Goal: Information Seeking & Learning: Learn about a topic

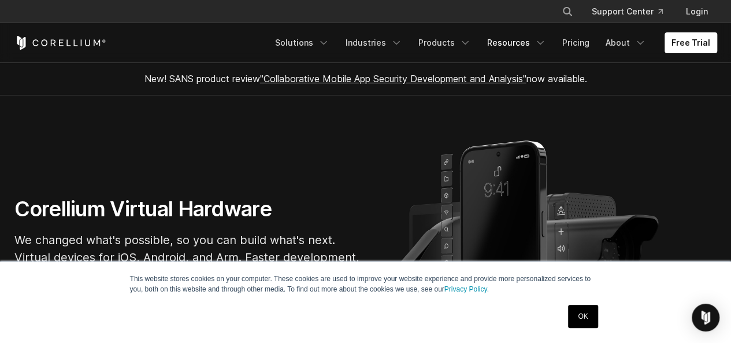
click at [527, 43] on link "Resources" at bounding box center [516, 42] width 73 height 21
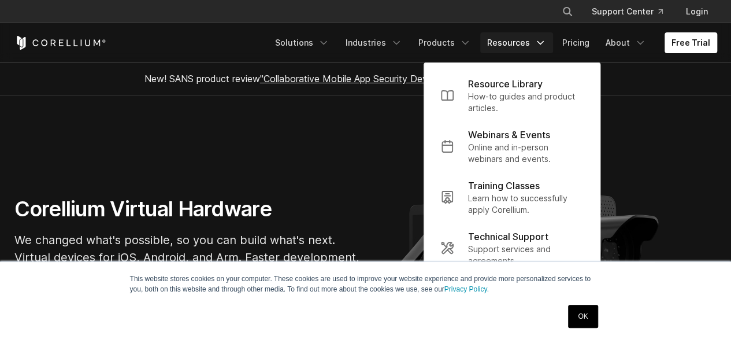
click at [527, 43] on link "Resources" at bounding box center [516, 42] width 73 height 21
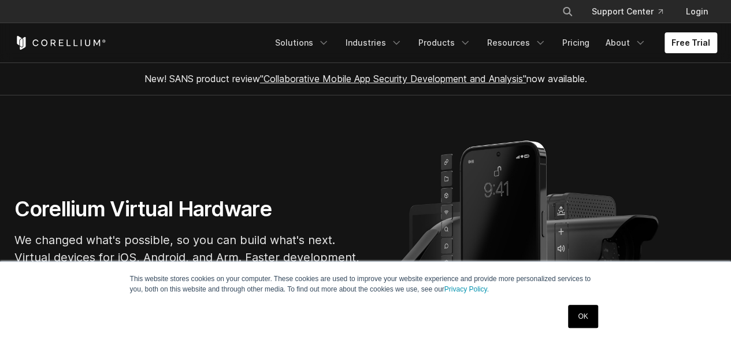
click at [593, 313] on link "OK" at bounding box center [582, 316] width 29 height 23
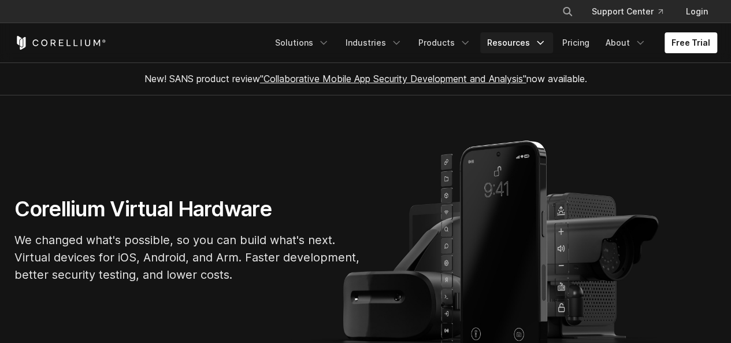
click at [514, 41] on link "Resources" at bounding box center [516, 42] width 73 height 21
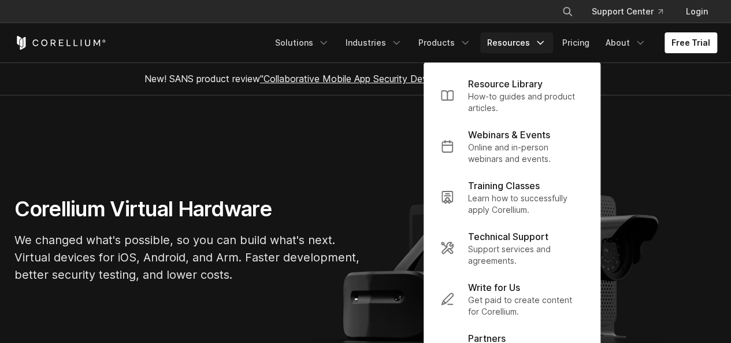
click at [521, 42] on link "Resources" at bounding box center [516, 42] width 73 height 21
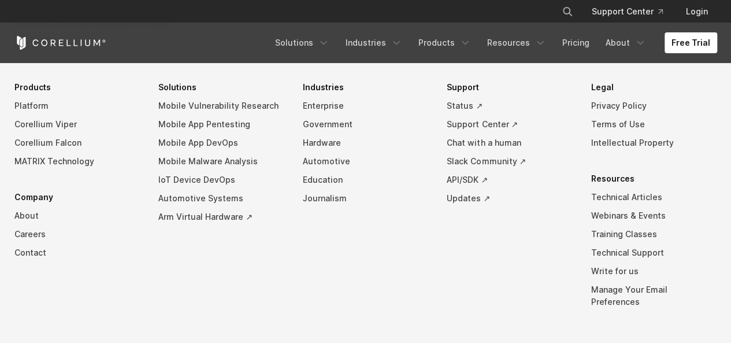
scroll to position [2622, 0]
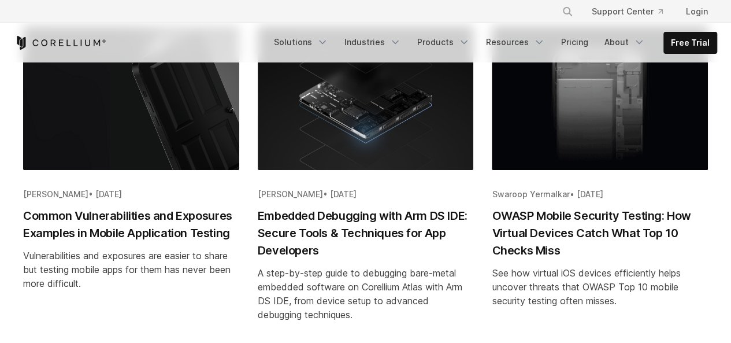
scroll to position [289, 0]
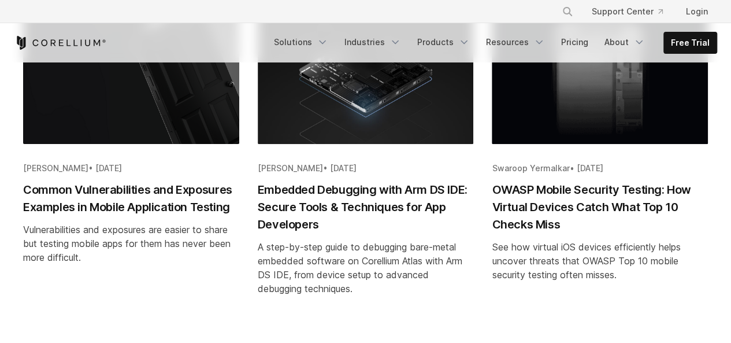
click at [148, 116] on img "Blog post summary: Common Vulnerabilities and Exposures Examples in Mobile Appl…" at bounding box center [131, 72] width 216 height 144
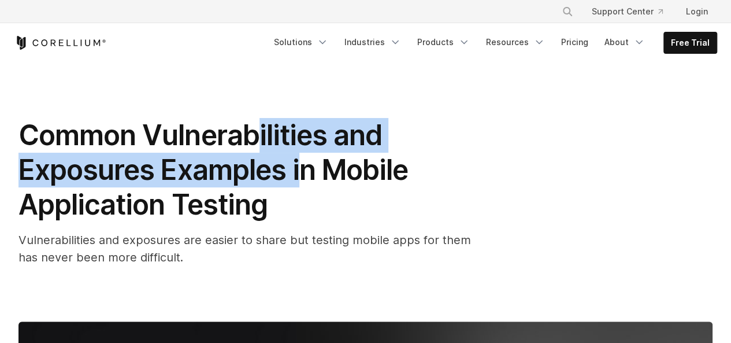
drag, startPoint x: 254, startPoint y: 150, endPoint x: 297, endPoint y: 154, distance: 43.0
click at [297, 154] on span "Common Vulnerabilities and Exposures Examples in Mobile Application Testing" at bounding box center [213, 169] width 390 height 103
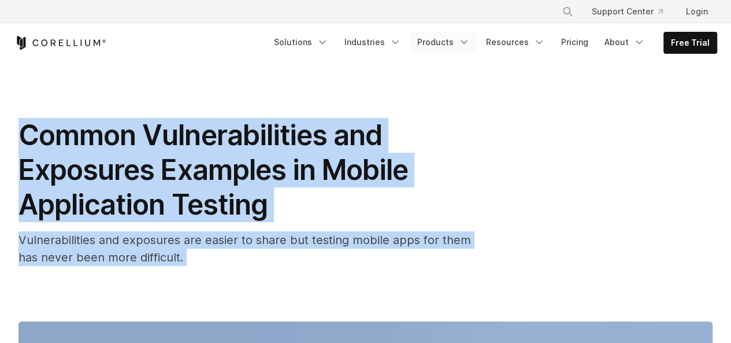
copy span "ilities and Exposures Examples i"
